Goal: Task Accomplishment & Management: Use online tool/utility

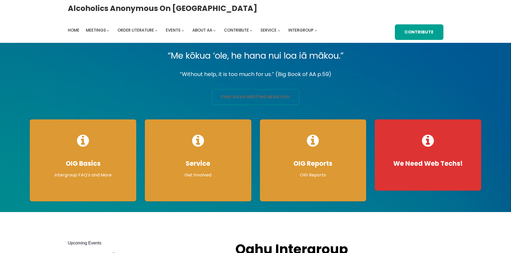
click at [266, 99] on link "find an aa meeting near you" at bounding box center [256, 97] width 88 height 16
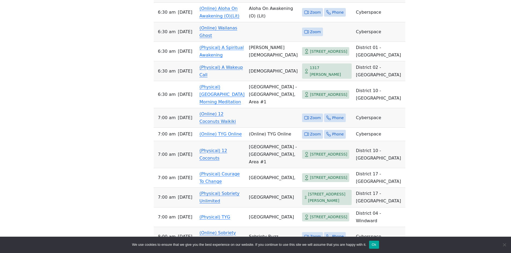
scroll to position [376, 0]
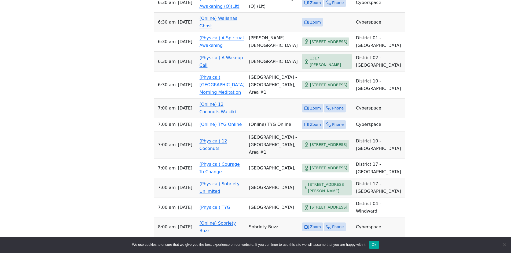
click at [205, 118] on td "(Online) 12 Coconuts Waikiki" at bounding box center [221, 109] width 49 height 20
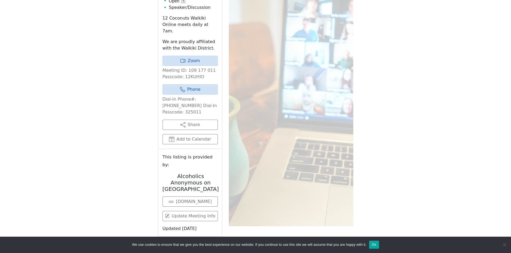
scroll to position [294, 0]
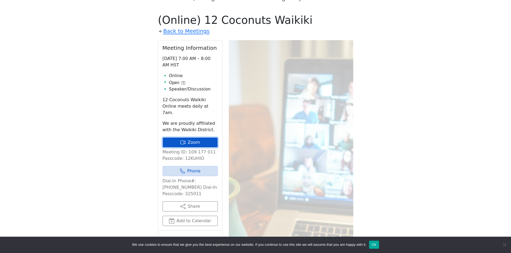
click at [199, 138] on link "Zoom" at bounding box center [190, 143] width 55 height 10
